Goal: Communication & Community: Connect with others

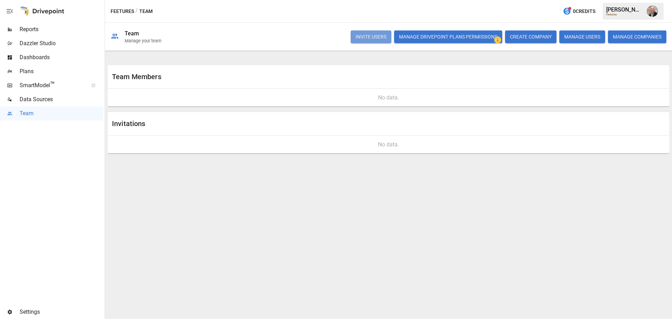
click at [365, 36] on button "INVITE USERS" at bounding box center [371, 36] width 41 height 13
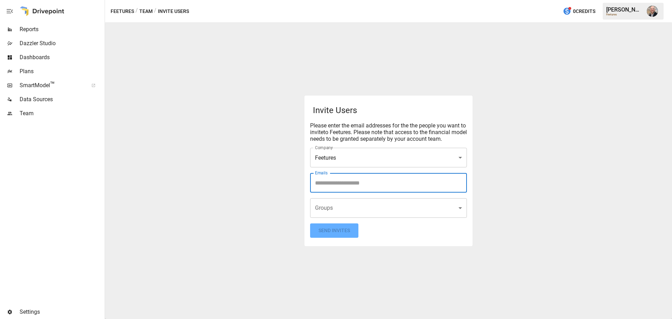
click at [344, 181] on input "Emails" at bounding box center [388, 182] width 150 height 13
click at [352, 0] on body "Reports Dazzler Studio Dashboards Plans SmartModel ™ Data Sources Team Settings…" at bounding box center [336, 0] width 672 height 0
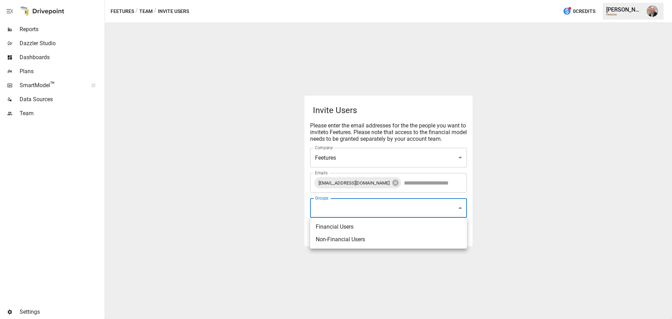
click at [338, 229] on li "Financial Users" at bounding box center [388, 226] width 157 height 13
type input "**********"
click at [251, 237] on div at bounding box center [336, 159] width 672 height 319
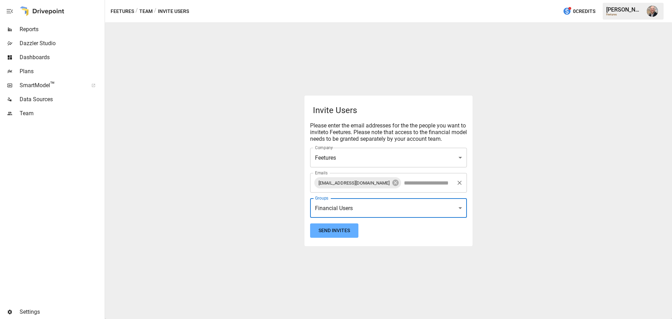
click at [423, 180] on input "Emails" at bounding box center [427, 182] width 51 height 13
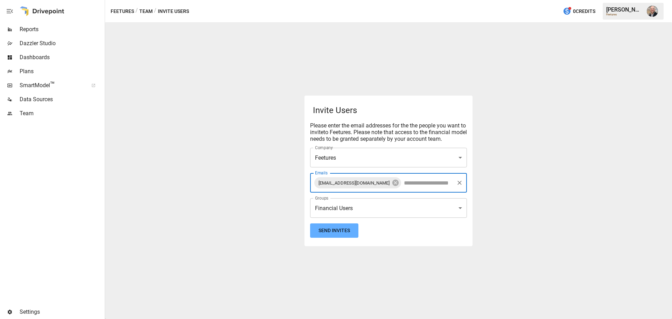
click at [423, 183] on input "Emails" at bounding box center [427, 182] width 51 height 13
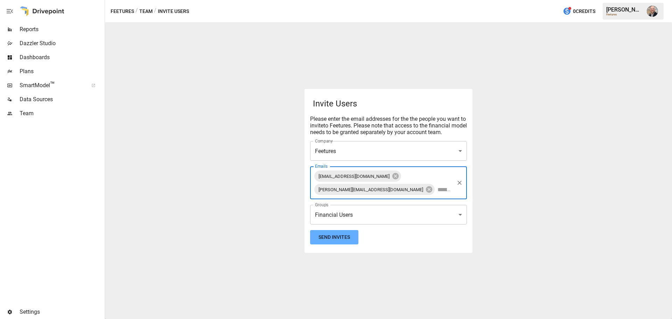
click at [417, 243] on form "**********" at bounding box center [388, 170] width 157 height 147
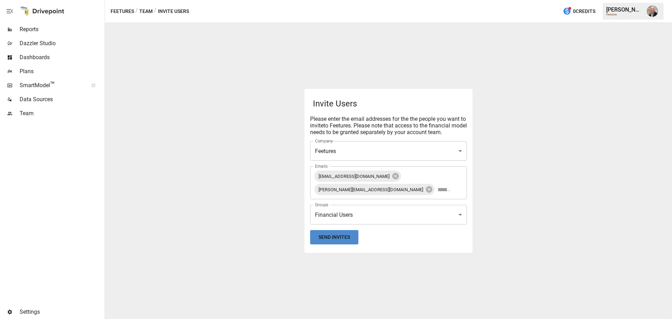
click at [340, 238] on button "Send Invites" at bounding box center [334, 237] width 48 height 14
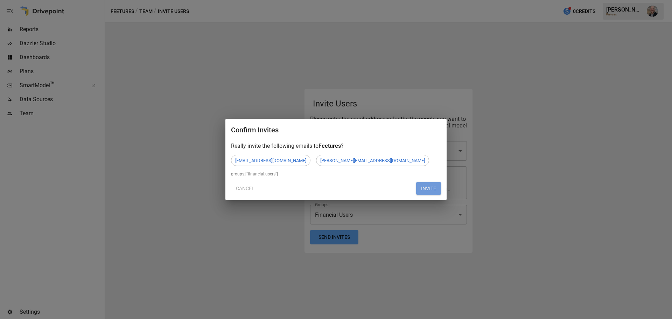
click at [432, 190] on button "INVITE" at bounding box center [428, 188] width 25 height 13
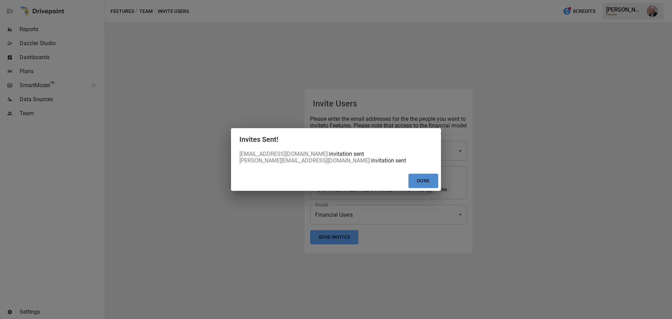
click at [426, 183] on button "Done" at bounding box center [423, 181] width 30 height 14
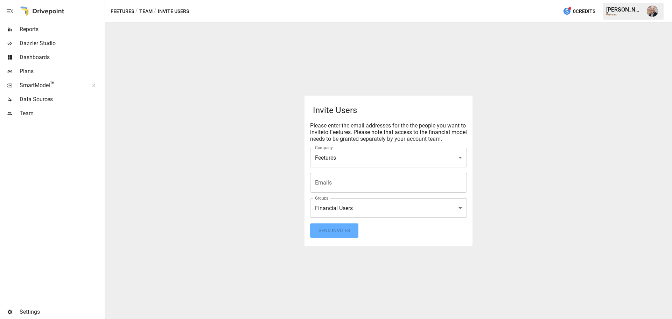
click at [34, 116] on span "Team" at bounding box center [62, 113] width 84 height 8
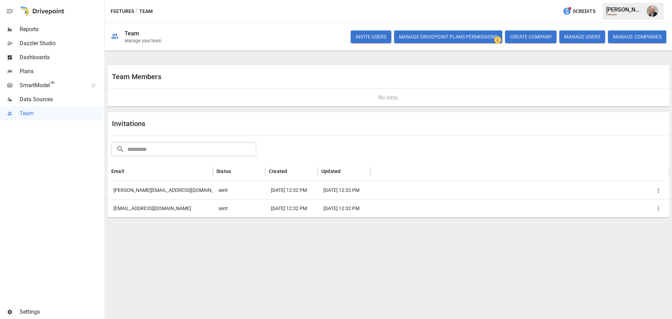
click at [657, 210] on icon "button" at bounding box center [658, 208] width 7 height 7
click at [642, 222] on li "Copy Invitation Link" at bounding box center [634, 224] width 60 height 13
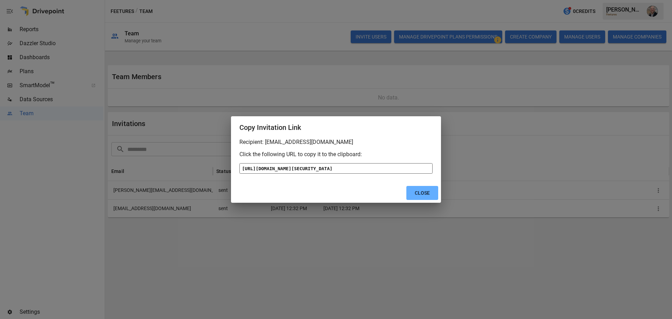
click at [346, 163] on div "[URL][DOMAIN_NAME][SECURITY_DATA]" at bounding box center [335, 168] width 193 height 10
click at [417, 200] on button "Close" at bounding box center [422, 193] width 32 height 14
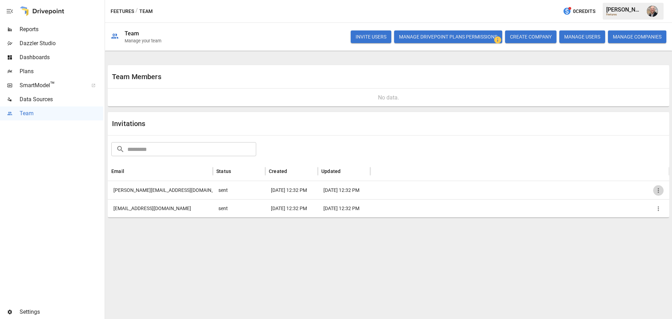
click at [662, 190] on button "button" at bounding box center [658, 190] width 10 height 10
click at [623, 207] on li "Copy Invitation Link" at bounding box center [634, 204] width 60 height 13
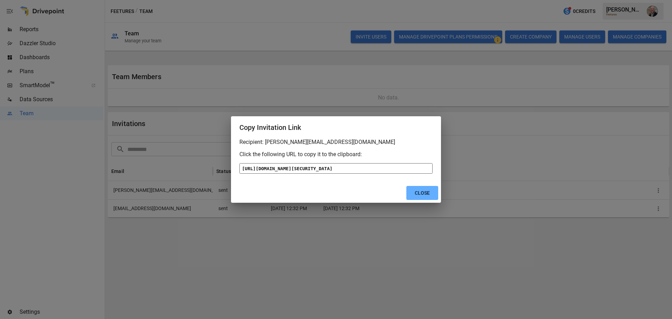
click at [308, 163] on div "[URL][DOMAIN_NAME][SECURITY_DATA]" at bounding box center [335, 168] width 193 height 10
click at [423, 200] on button "Close" at bounding box center [422, 193] width 32 height 14
